Goal: Task Accomplishment & Management: Complete application form

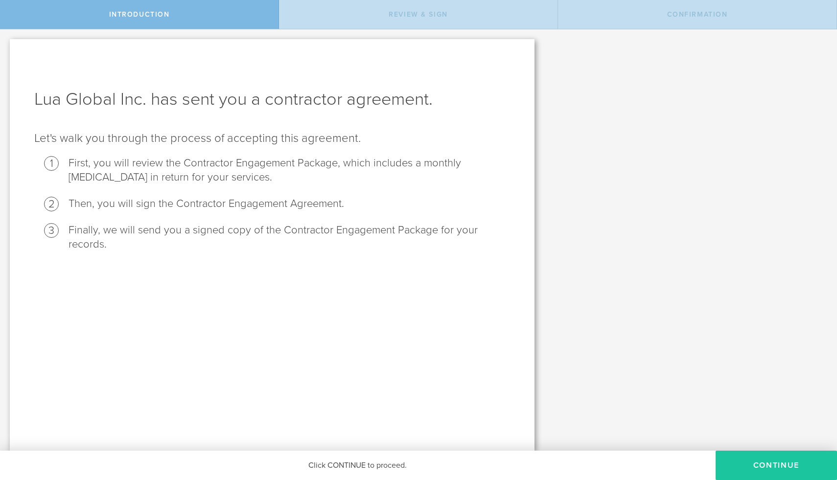
click at [786, 468] on button "Continue" at bounding box center [776, 465] width 121 height 29
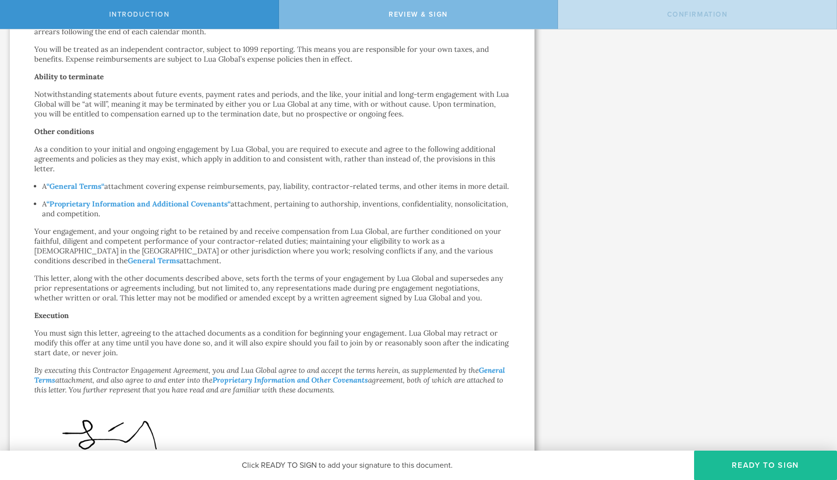
scroll to position [310, 0]
click at [71, 189] on strong "General Terms" at bounding box center [75, 183] width 52 height 9
click at [170, 206] on strong "Proprietary Information and Additional Covenants" at bounding box center [138, 201] width 178 height 9
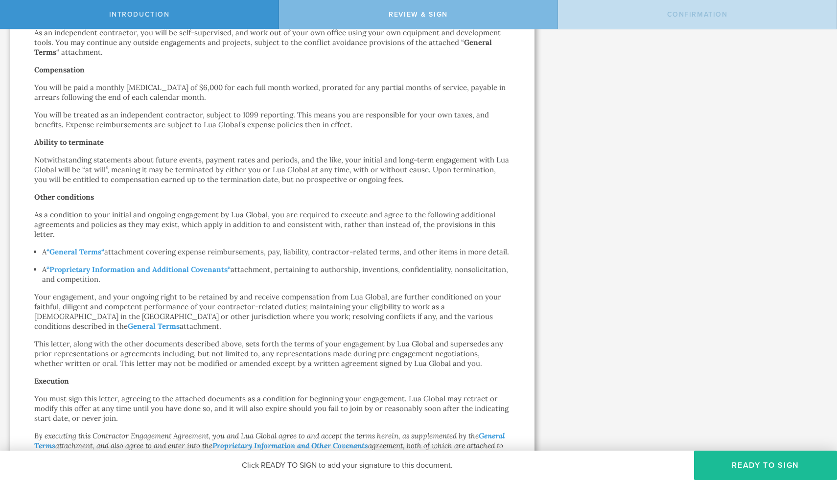
scroll to position [225, 0]
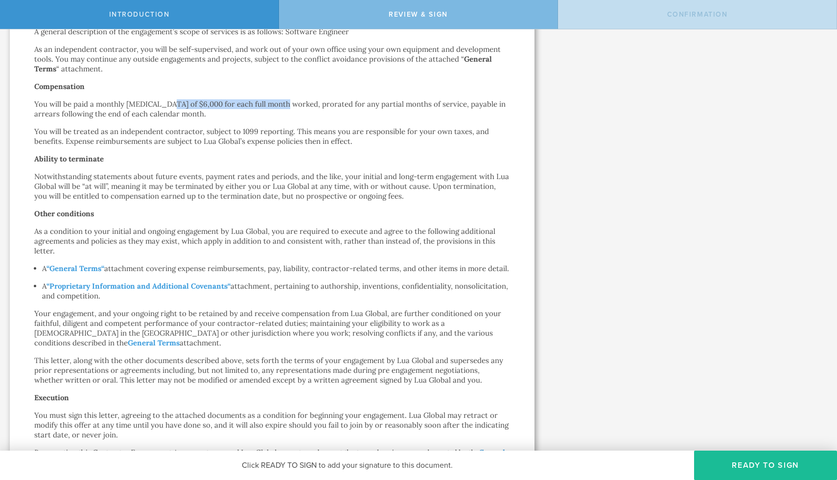
drag, startPoint x: 162, startPoint y: 114, endPoint x: 279, endPoint y: 117, distance: 116.6
click at [279, 117] on p "You will be paid a monthly [MEDICAL_DATA] of $6,000 for each full month worked,…" at bounding box center [272, 109] width 476 height 20
click at [274, 146] on p "You will be treated as an independent contractor, subject to 1099 reporting. Th…" at bounding box center [272, 137] width 476 height 20
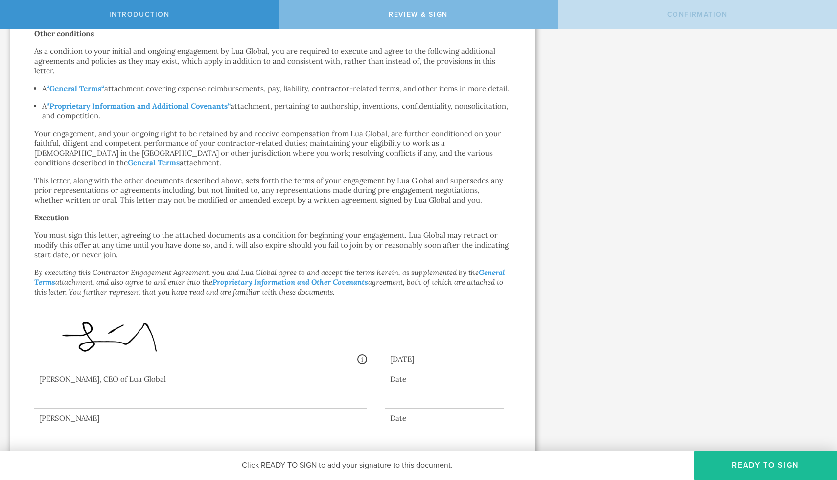
scroll to position [434, 0]
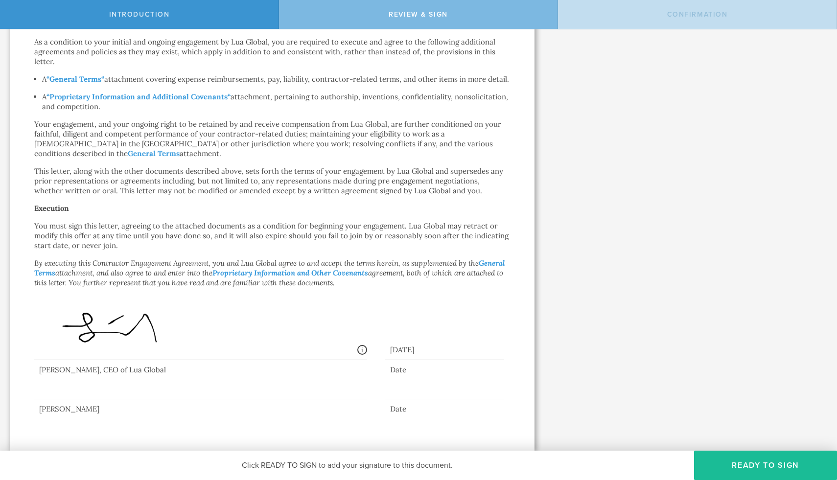
click at [271, 220] on div "Contractor Engagement Agreement [PERSON_NAME] by electronic delivery Dear [PERS…" at bounding box center [272, 37] width 476 height 753
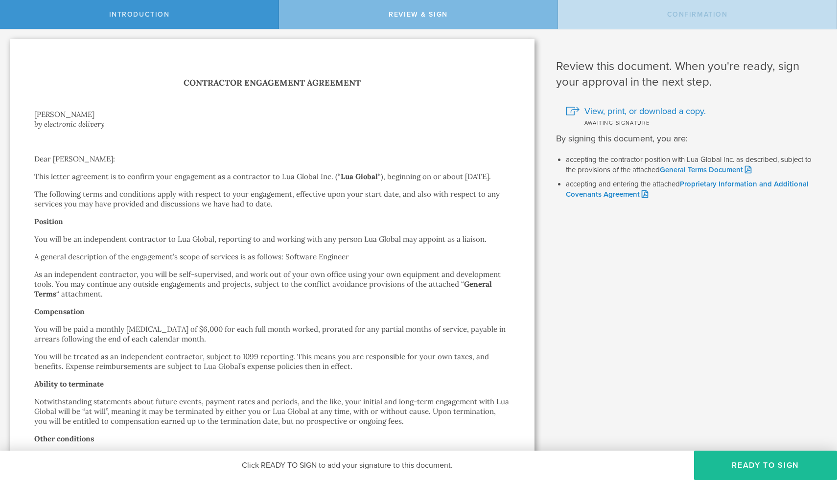
drag, startPoint x: 462, startPoint y: 174, endPoint x: 101, endPoint y: 189, distance: 360.7
click at [101, 182] on p "This letter agreement is to confirm your engagement as a contractor to Lua Glob…" at bounding box center [272, 177] width 476 height 10
click at [405, 244] on p "You will be an independent contractor to Lua Global, reporting to and working w…" at bounding box center [272, 240] width 476 height 10
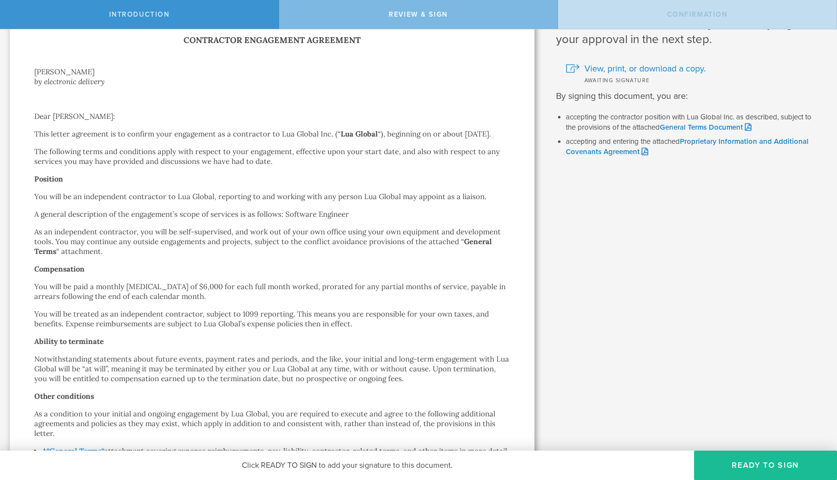
scroll to position [38, 0]
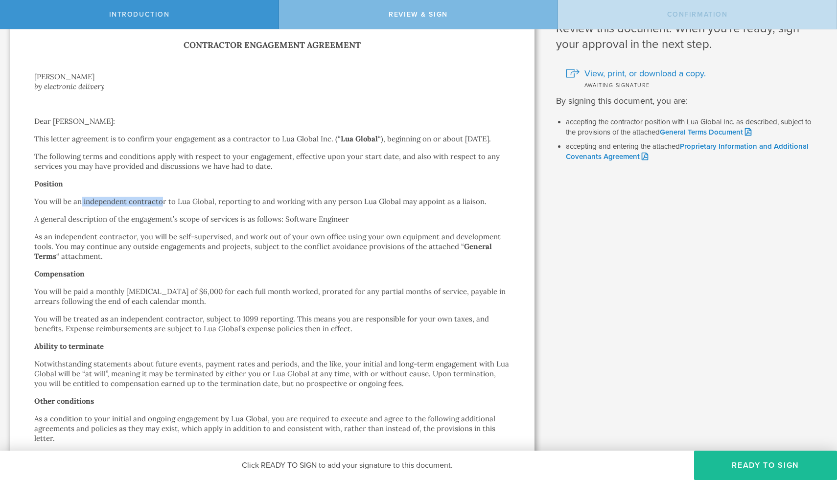
drag, startPoint x: 82, startPoint y: 211, endPoint x: 161, endPoint y: 207, distance: 79.4
click at [161, 207] on p "You will be an independent contractor to Lua Global, reporting to and working w…" at bounding box center [272, 202] width 476 height 10
click at [181, 262] on p "As an independent contractor, you will be self-supervised, and work out of your…" at bounding box center [272, 246] width 476 height 29
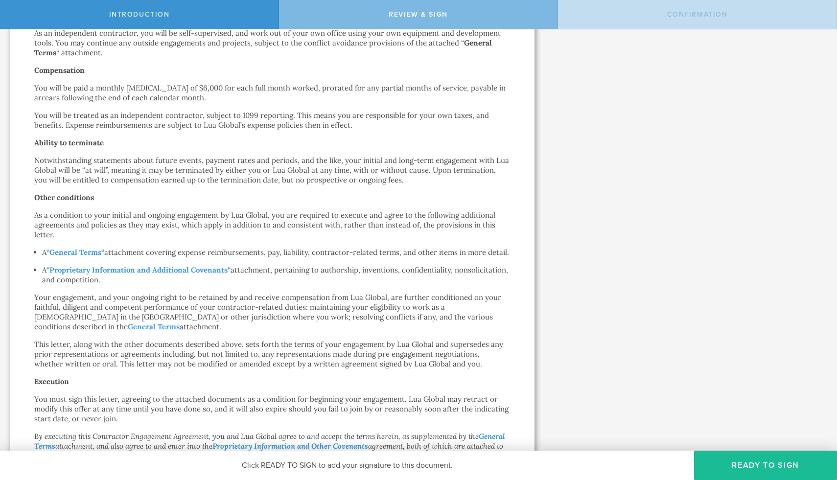
scroll to position [240, 0]
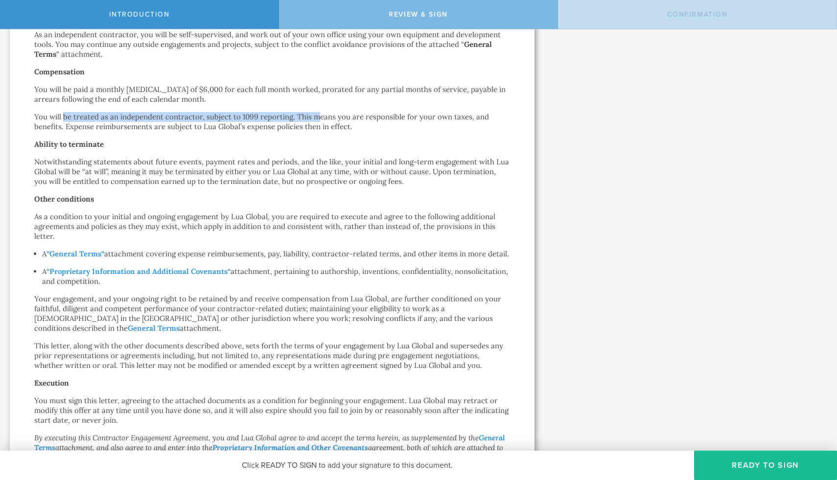
drag, startPoint x: 62, startPoint y: 128, endPoint x: 316, endPoint y: 126, distance: 253.7
click at [316, 126] on p "You will be treated as an independent contractor, subject to 1099 reporting. Th…" at bounding box center [272, 122] width 476 height 20
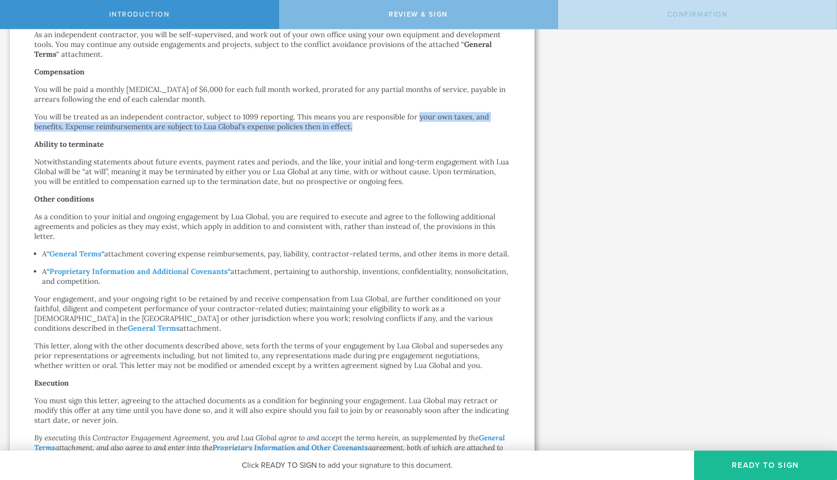
drag, startPoint x: 415, startPoint y: 126, endPoint x: 470, endPoint y: 134, distance: 54.9
click at [470, 132] on p "You will be treated as an independent contractor, subject to 1099 reporting. Th…" at bounding box center [272, 122] width 476 height 20
click at [158, 132] on p "You will be treated as an independent contractor, subject to 1099 reporting. Th…" at bounding box center [272, 122] width 476 height 20
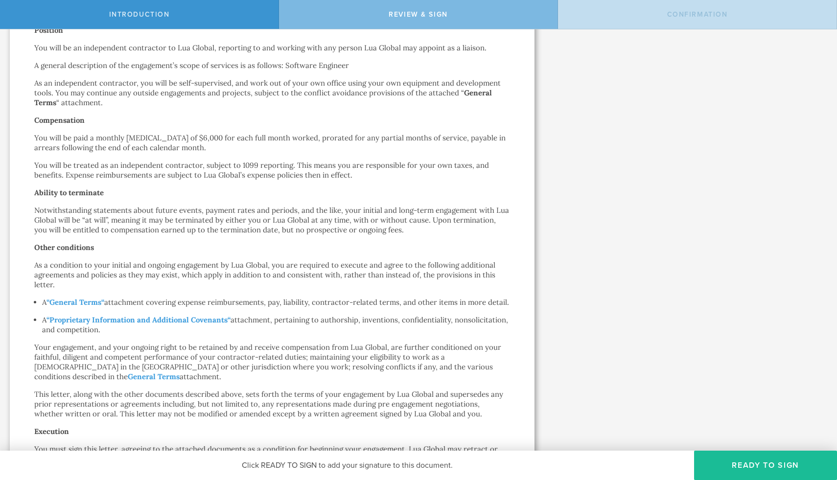
scroll to position [190, 0]
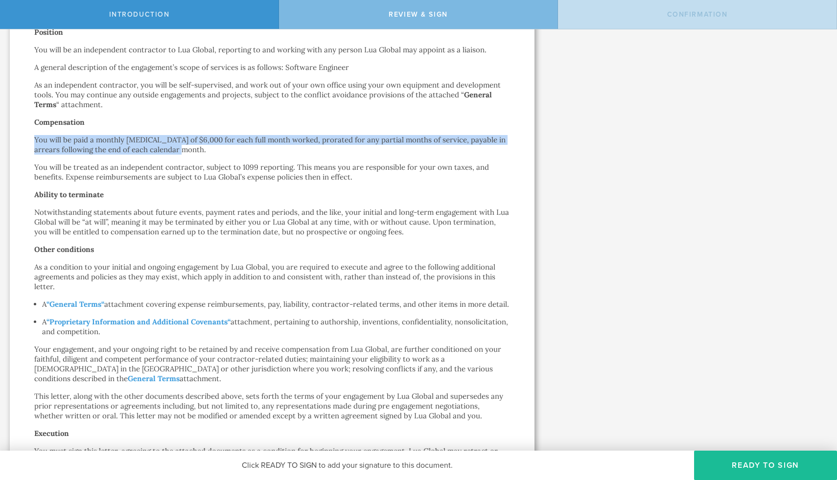
drag, startPoint x: 35, startPoint y: 150, endPoint x: 195, endPoint y: 156, distance: 160.3
click at [195, 155] on p "You will be paid a monthly [MEDICAL_DATA] of $6,000 for each full month worked,…" at bounding box center [272, 145] width 476 height 20
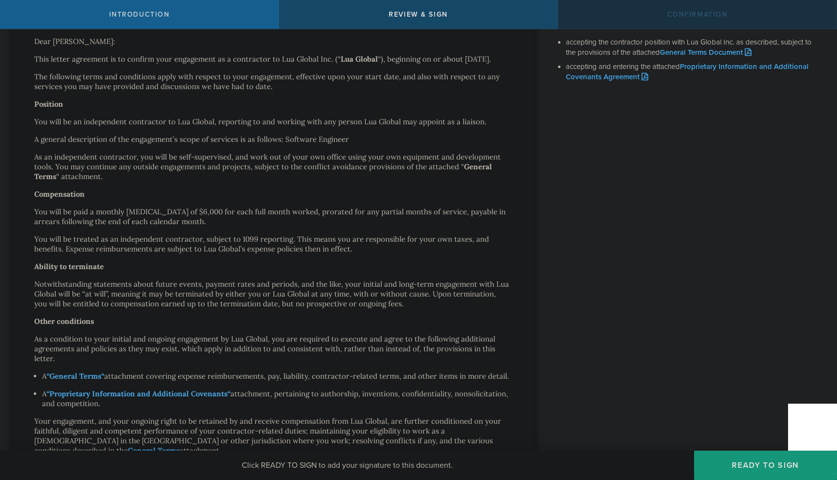
scroll to position [0, 0]
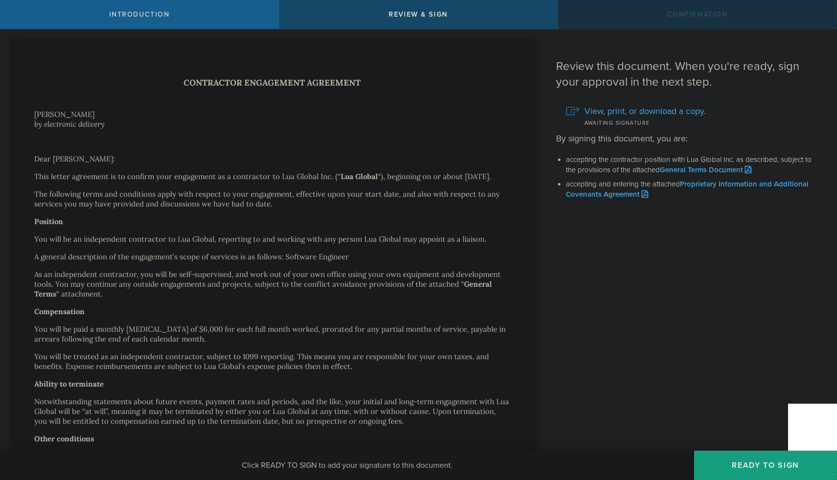
click at [738, 476] on button "Ready to Sign" at bounding box center [765, 465] width 143 height 29
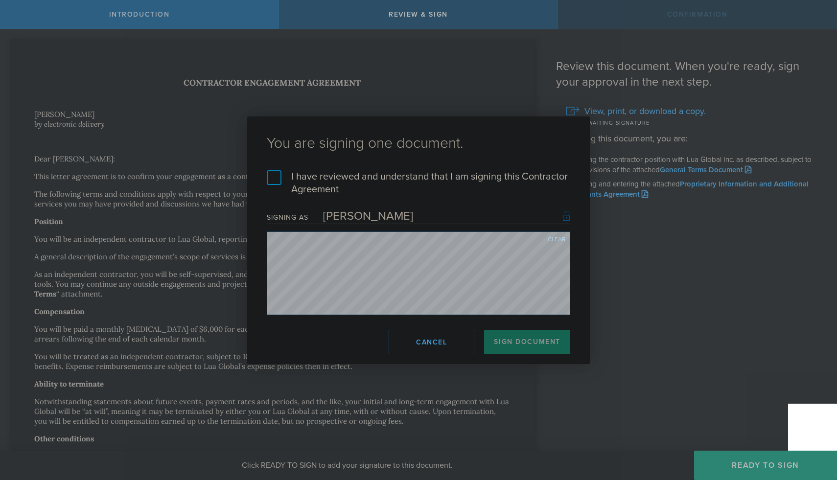
click at [562, 240] on div "Clear" at bounding box center [557, 240] width 18 height 6
click at [551, 238] on div "Clear" at bounding box center [557, 240] width 18 height 6
click at [557, 237] on div "Clear" at bounding box center [557, 240] width 18 height 6
click at [274, 177] on label "I have reviewed and understand that I am signing this Contractor Agreement" at bounding box center [419, 182] width 304 height 25
click at [0, 0] on input "I have reviewed and understand that I am signing this Contractor Agreement" at bounding box center [0, 0] width 0 height 0
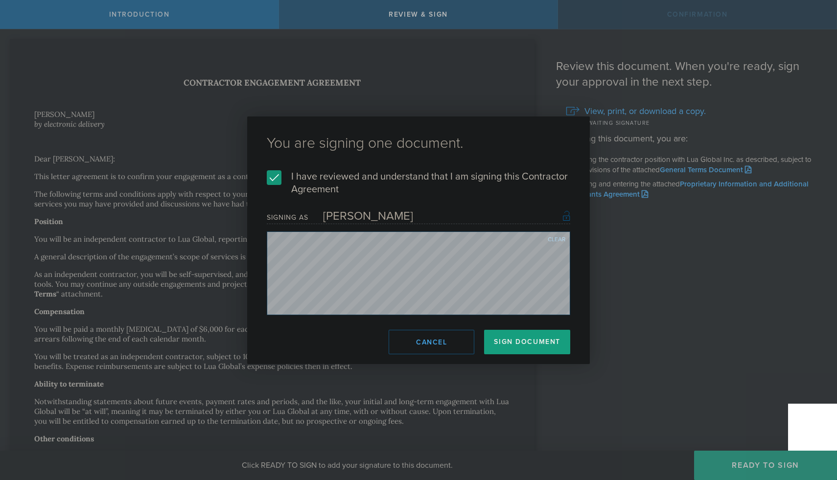
click at [537, 347] on button "Sign Document" at bounding box center [527, 342] width 86 height 24
